Goal: Information Seeking & Learning: Learn about a topic

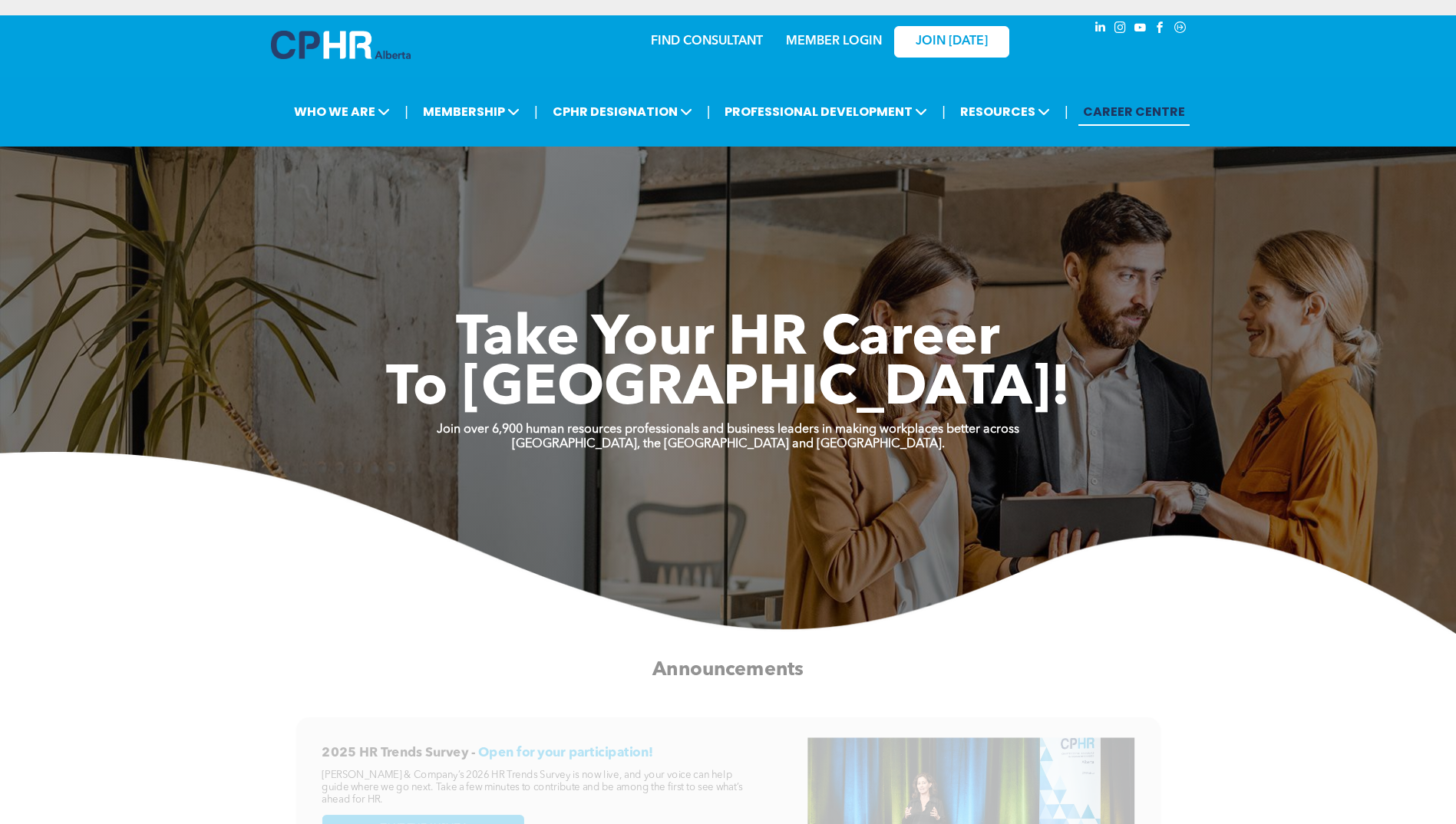
click at [850, 39] on link "MEMBER LOGIN" at bounding box center [834, 41] width 96 height 12
click at [823, 38] on link "MEMBER LOGIN" at bounding box center [834, 41] width 96 height 12
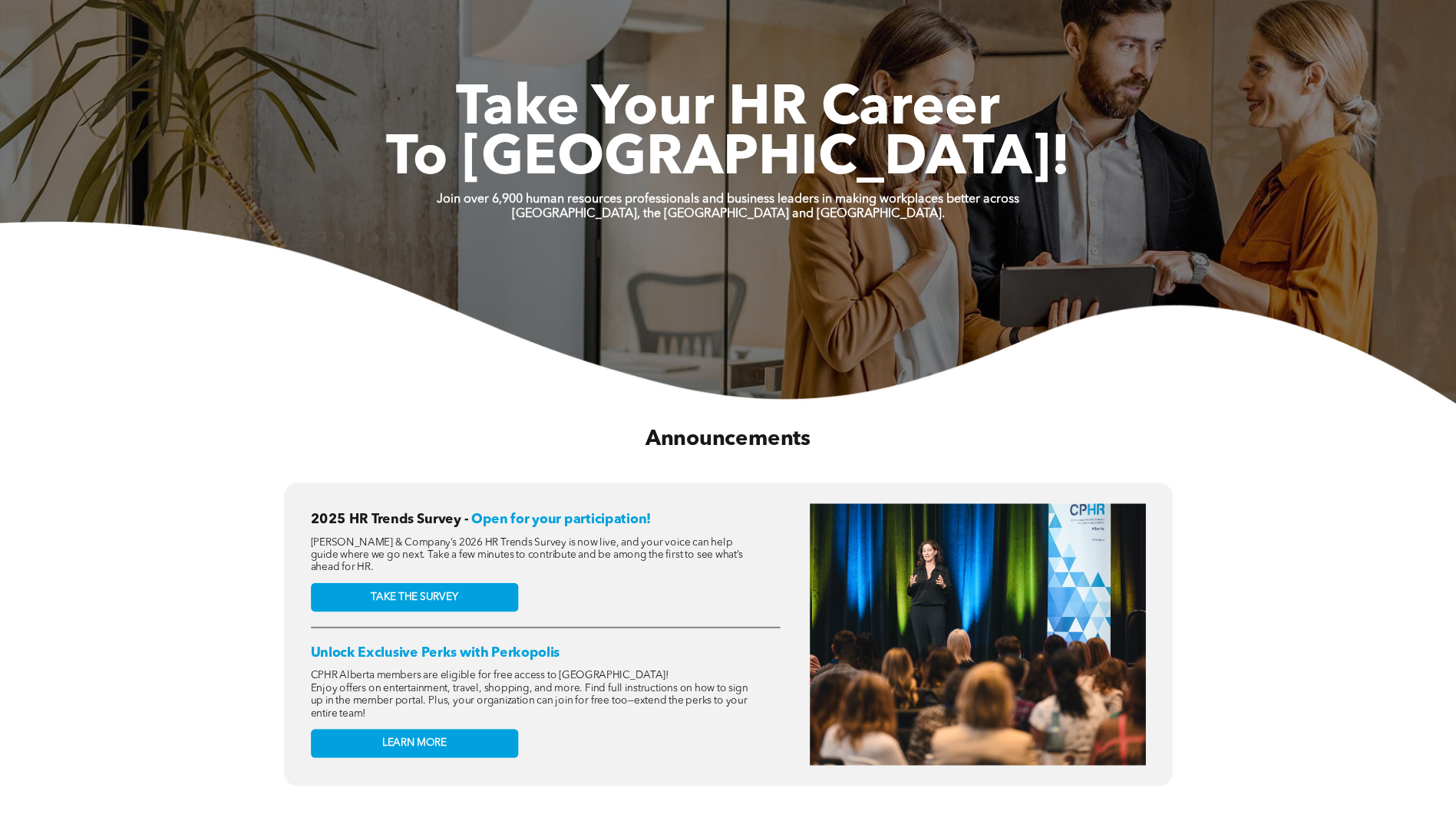
scroll to position [384, 0]
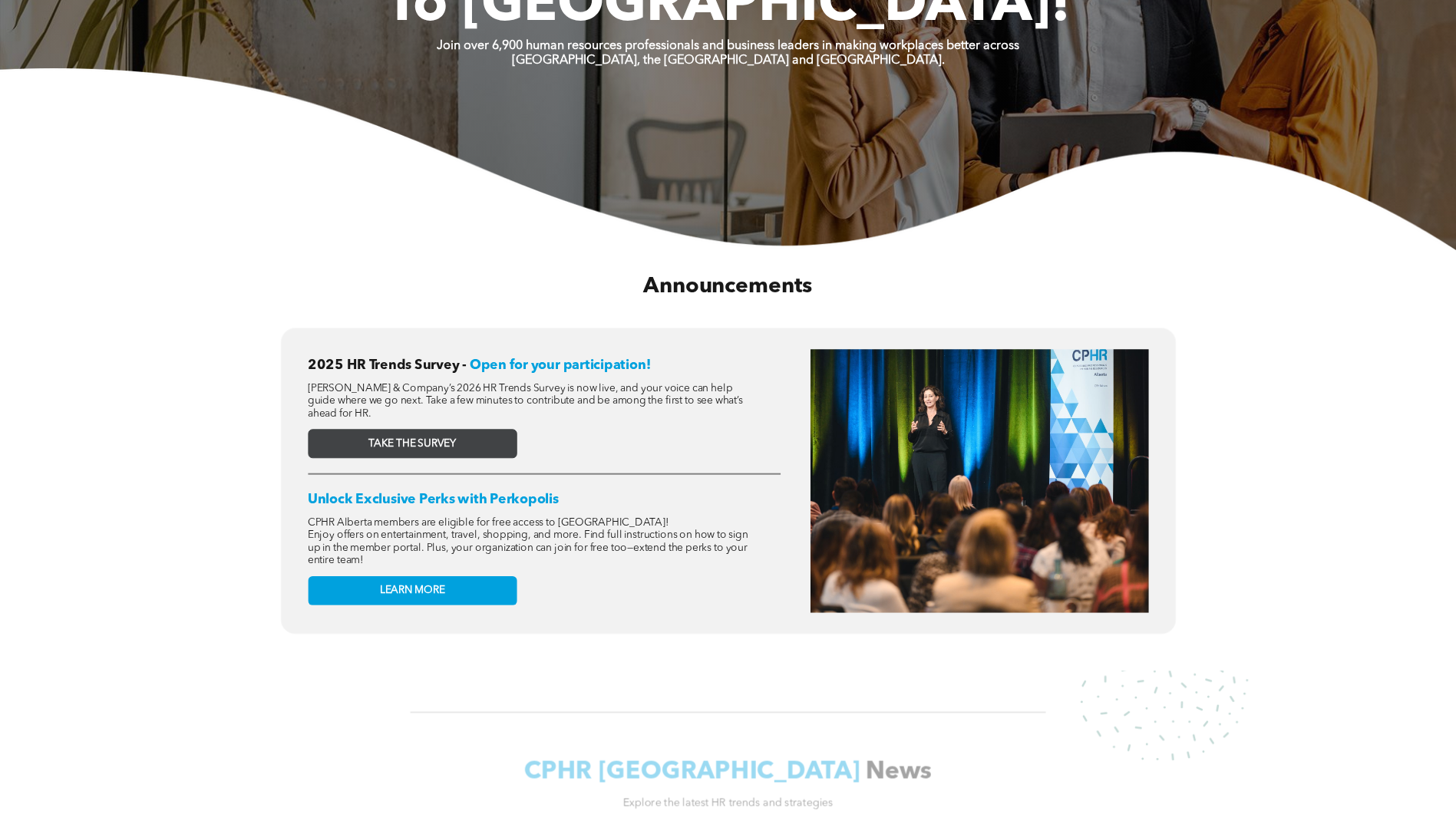
click at [396, 442] on span "TAKE THE SURVEY" at bounding box center [413, 443] width 88 height 13
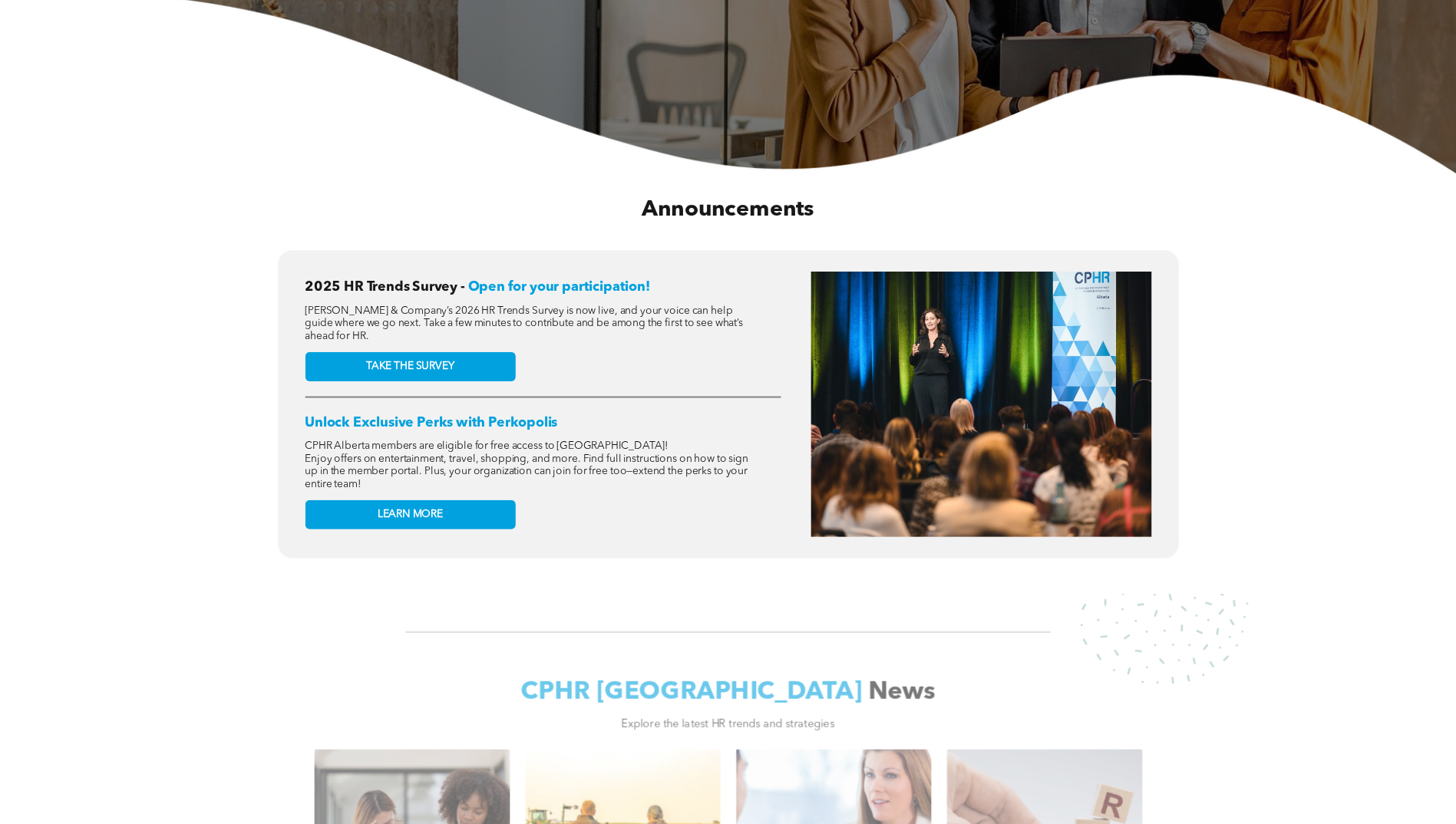
scroll to position [0, 0]
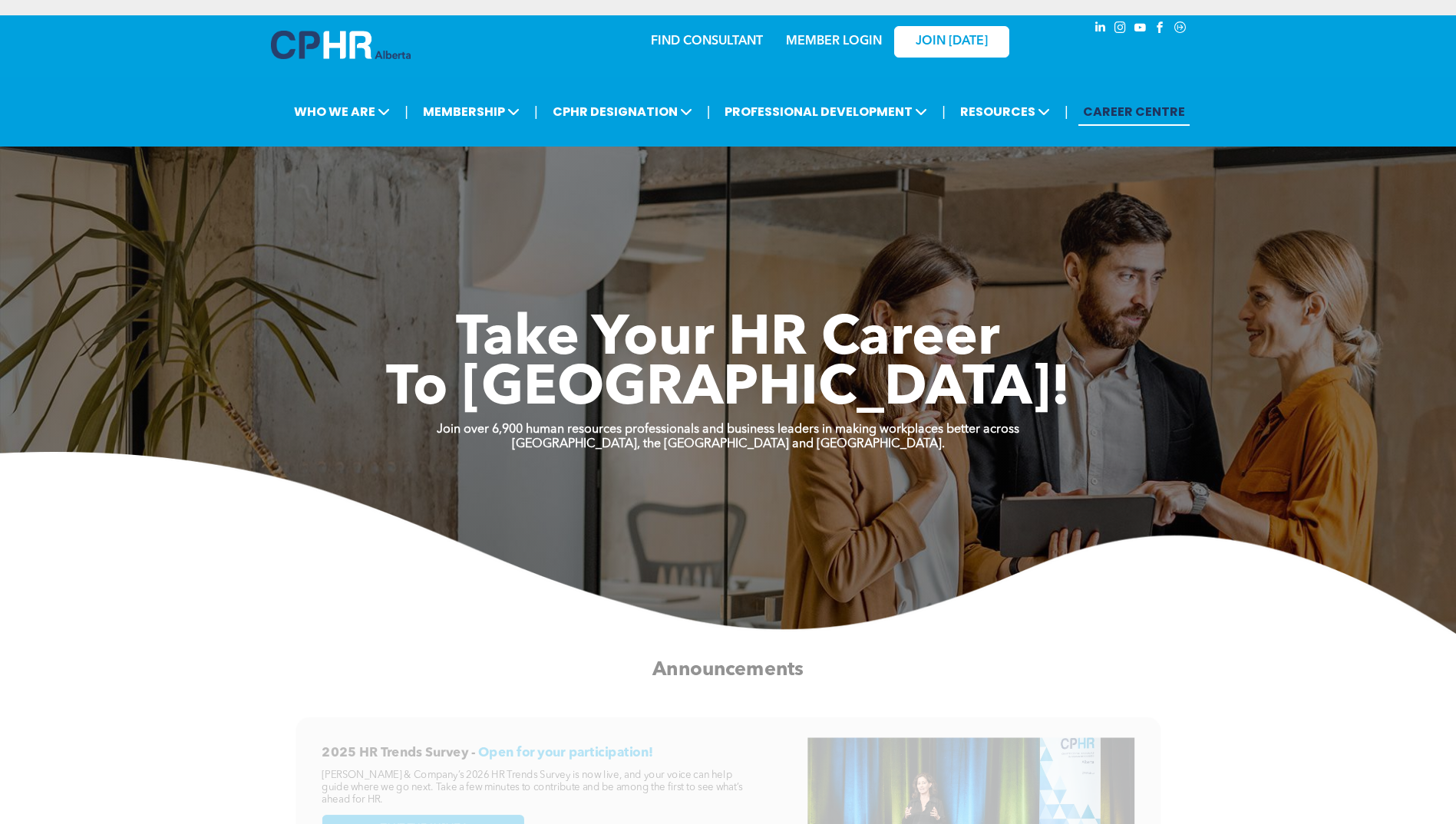
click at [839, 37] on link "MEMBER LOGIN" at bounding box center [834, 41] width 96 height 12
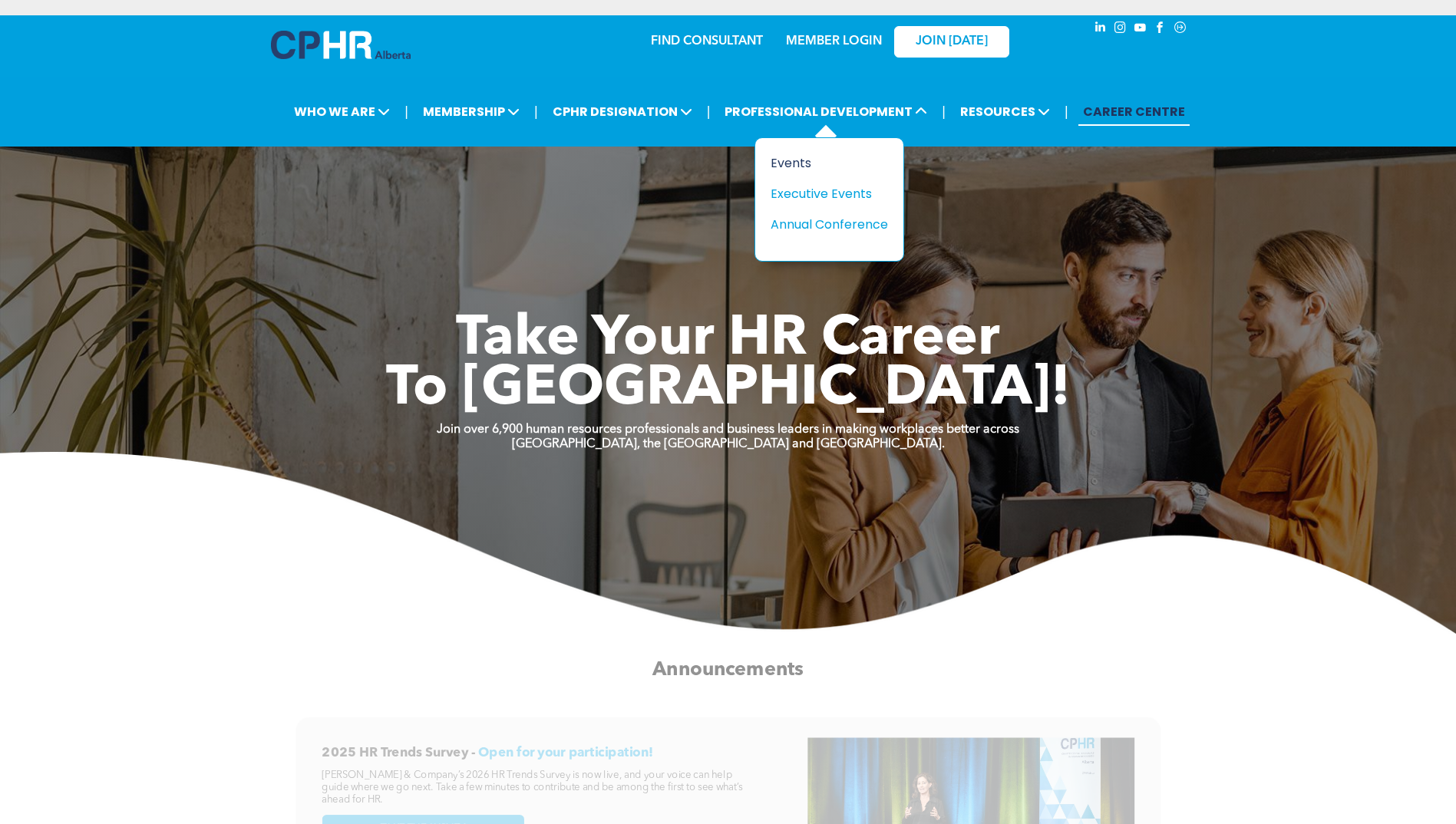
click at [794, 158] on div "Events" at bounding box center [823, 163] width 106 height 19
